Goal: Use online tool/utility: Utilize a website feature to perform a specific function

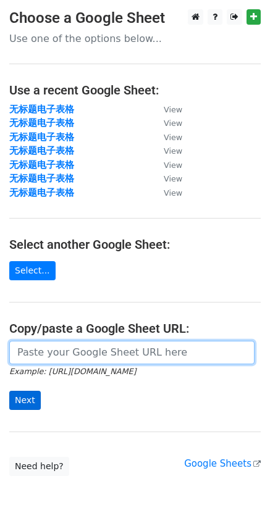
drag, startPoint x: 57, startPoint y: 356, endPoint x: 32, endPoint y: 395, distance: 46.5
click at [57, 356] on input "url" at bounding box center [131, 351] width 245 height 23
paste input "https://docs.google.com/spreadsheets/d/1xb1vebqTVsNAQzmADz8wWaDvL6FSyrsEgS7zSbp…"
type input "https://docs.google.com/spreadsheets/d/1xb1vebqTVsNAQzmADz8wWaDvL6FSyrsEgS7zSbp…"
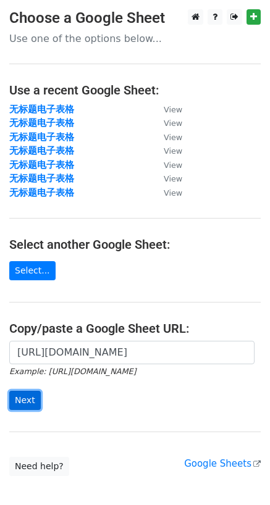
click at [30, 398] on input "Next" at bounding box center [24, 399] width 31 height 19
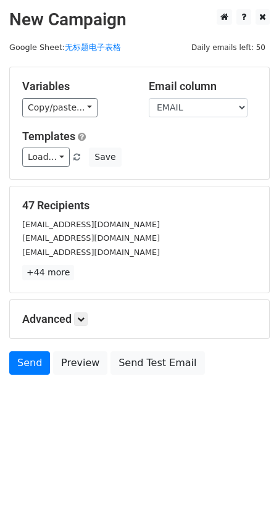
click at [34, 97] on div "Variables Copy/paste... {{EMAIL}} {{NAME}}" at bounding box center [76, 99] width 126 height 38
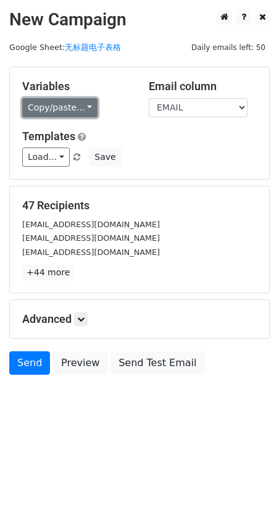
click at [50, 113] on link "Copy/paste..." at bounding box center [59, 107] width 75 height 19
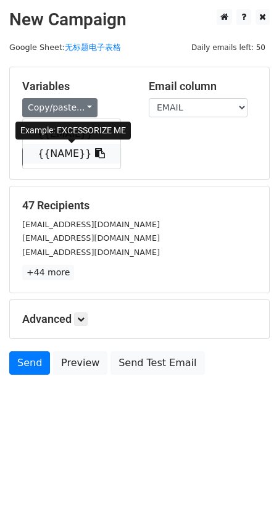
click at [40, 150] on link "{{NAME}}" at bounding box center [71, 154] width 97 height 20
